Goal: Use online tool/utility: Use online tool/utility

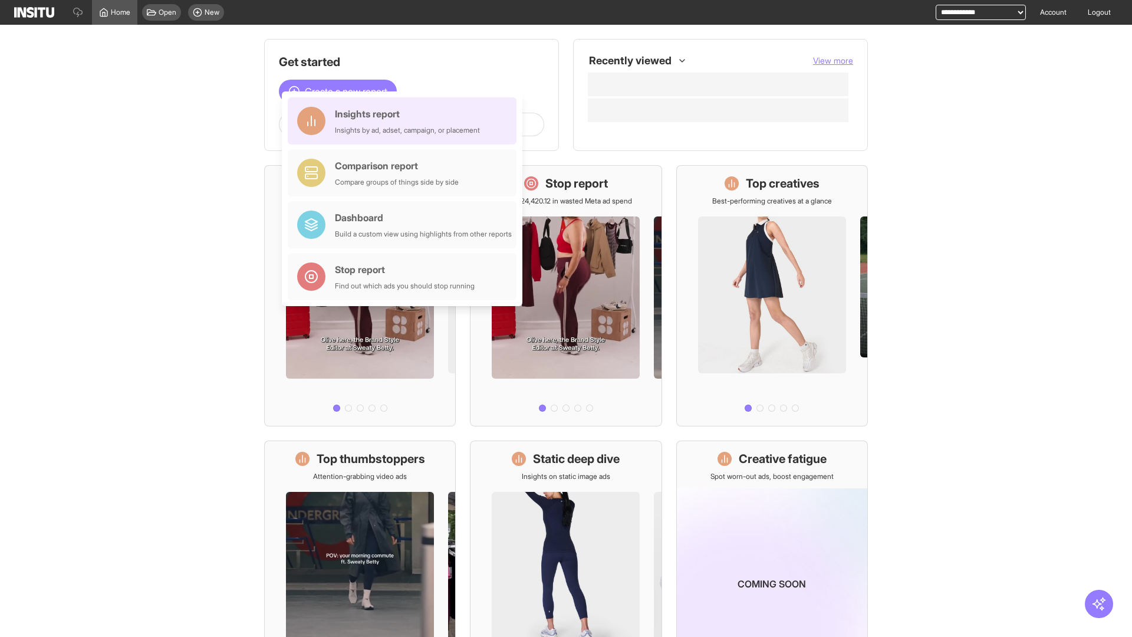
click at [405, 121] on div "Insights report Insights by ad, adset, campaign, or placement" at bounding box center [407, 121] width 145 height 28
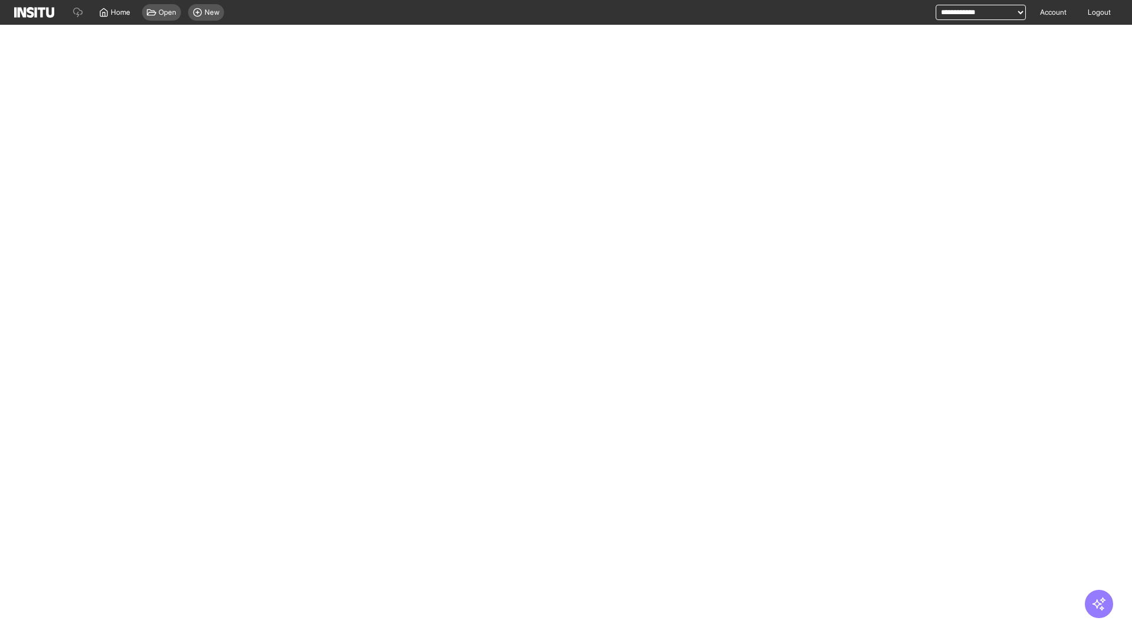
select select "**"
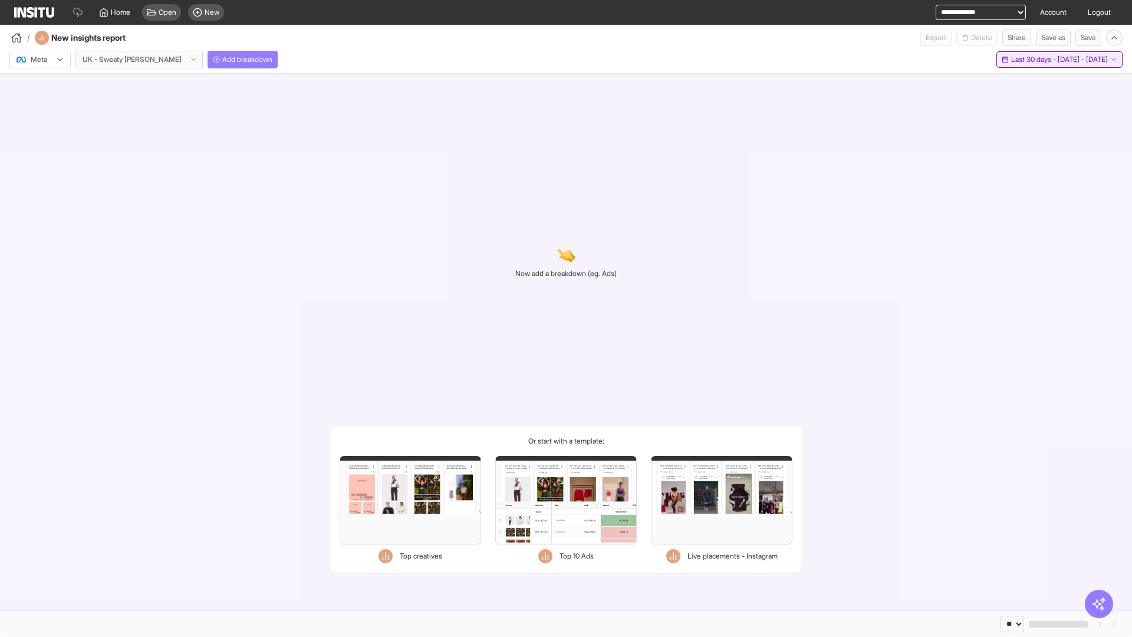
click at [1036, 60] on span "Last 30 days - [DATE] - [DATE]" at bounding box center [1059, 59] width 97 height 9
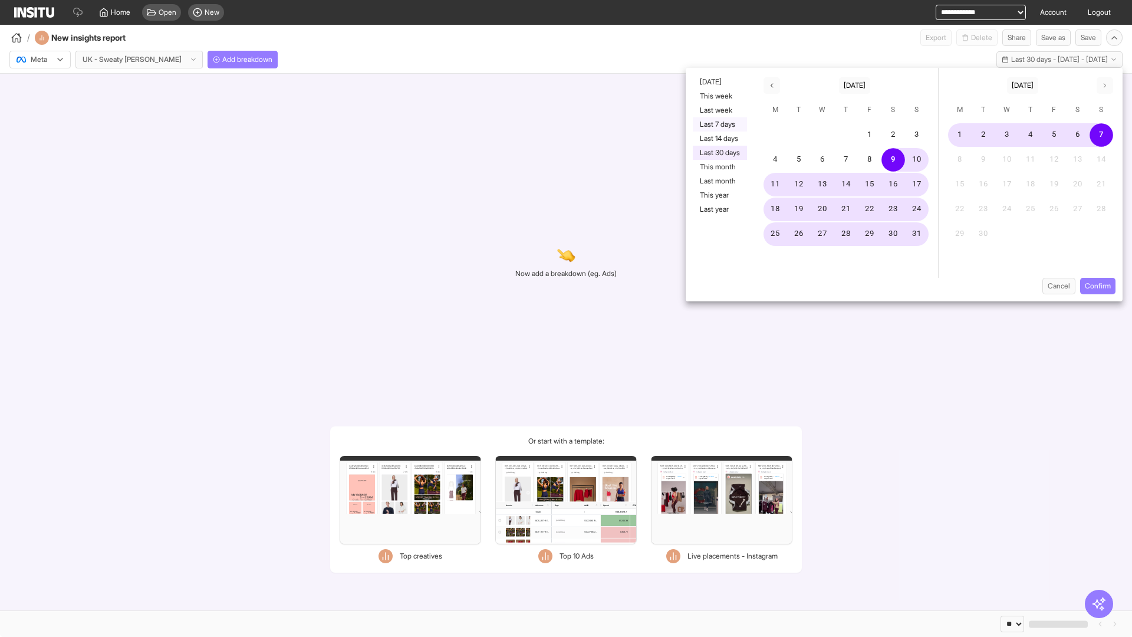
click at [718, 124] on button "Last 7 days" at bounding box center [720, 124] width 54 height 14
